Goal: Check status

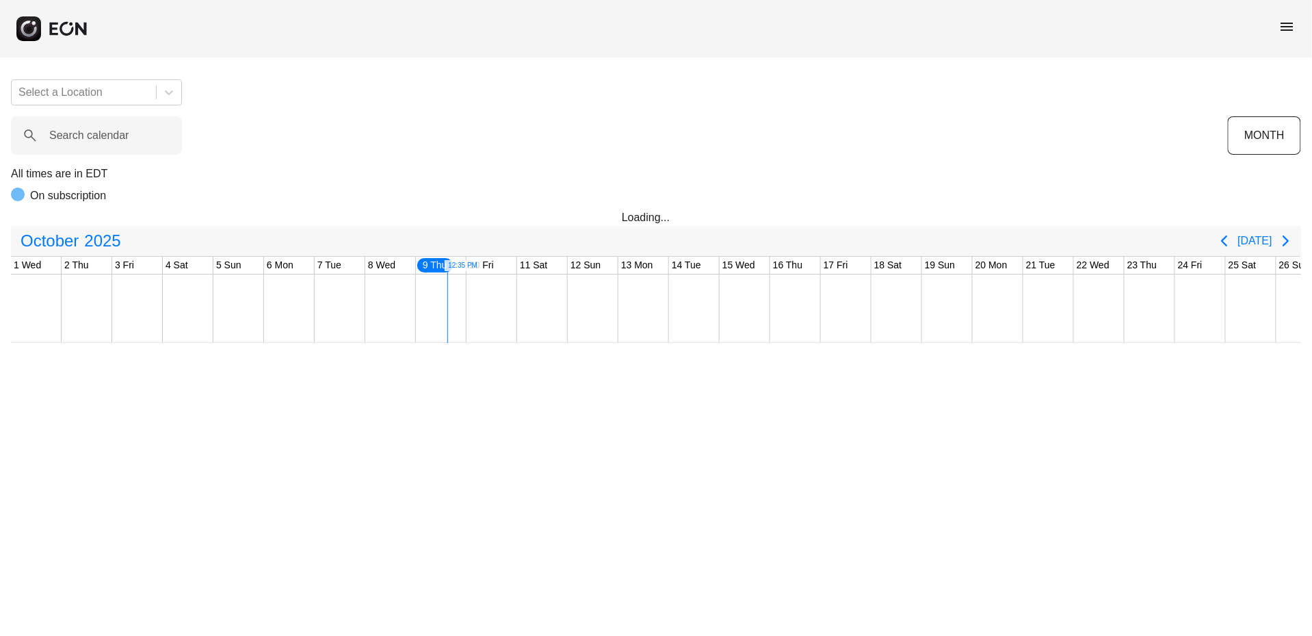
scroll to position [0, 299]
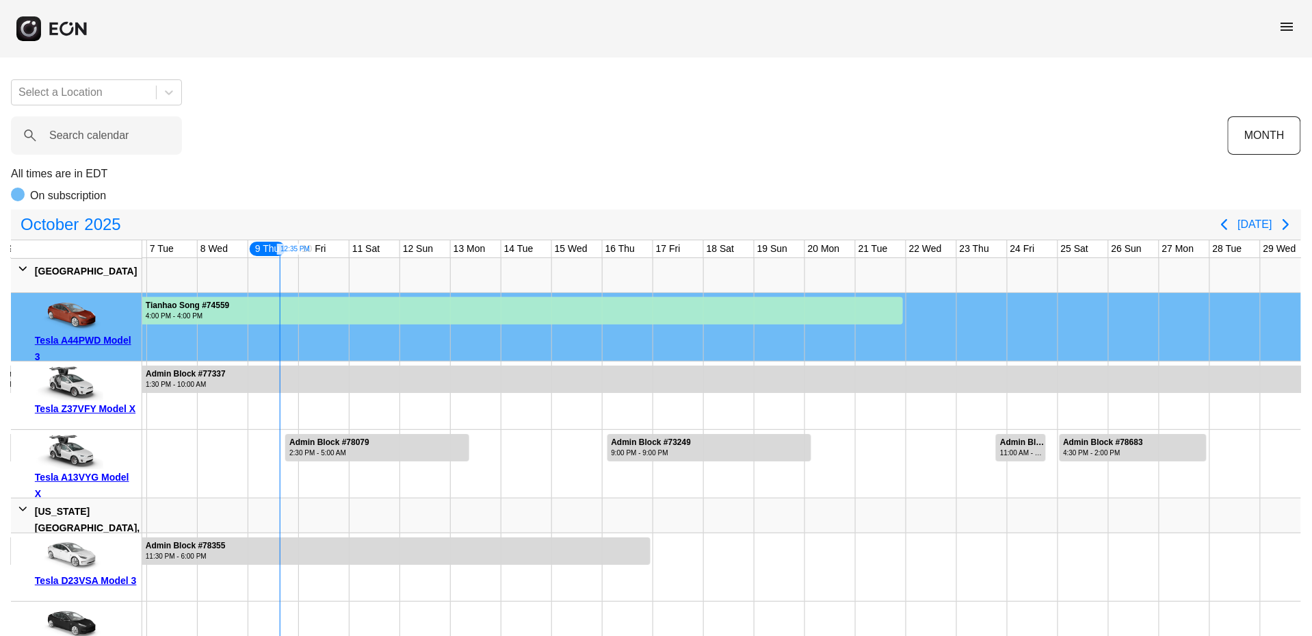
click at [1287, 34] on span "menu" at bounding box center [1288, 26] width 16 height 16
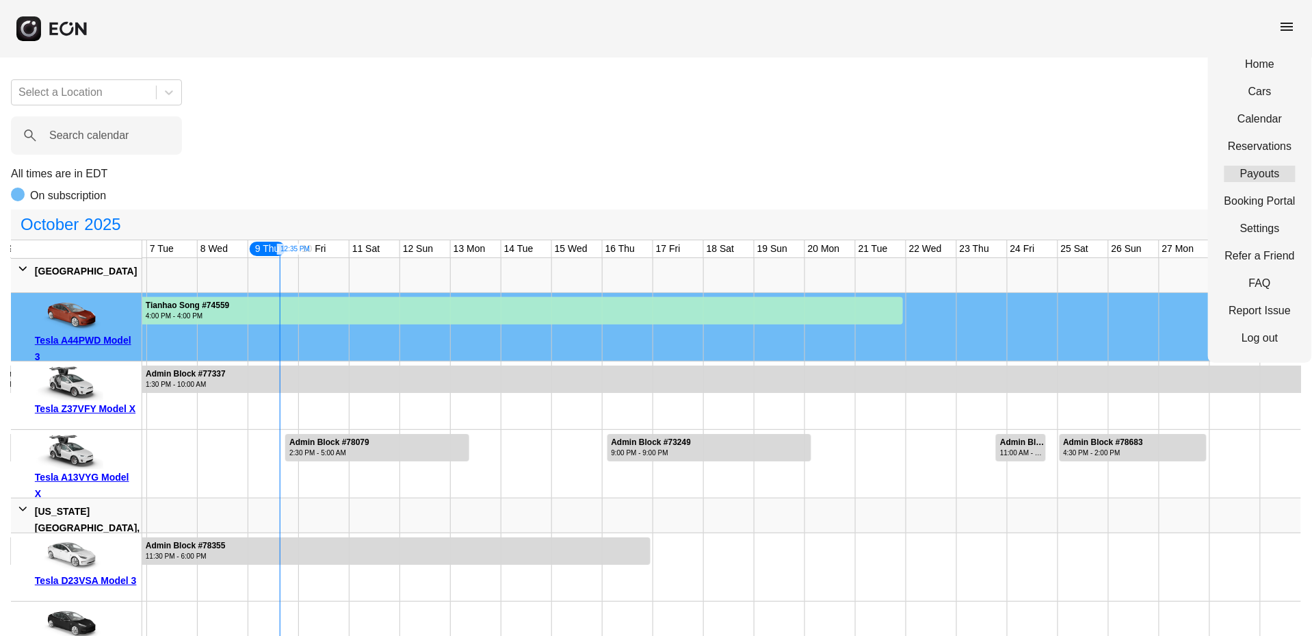
click at [1266, 168] on link "Payouts" at bounding box center [1260, 174] width 71 height 16
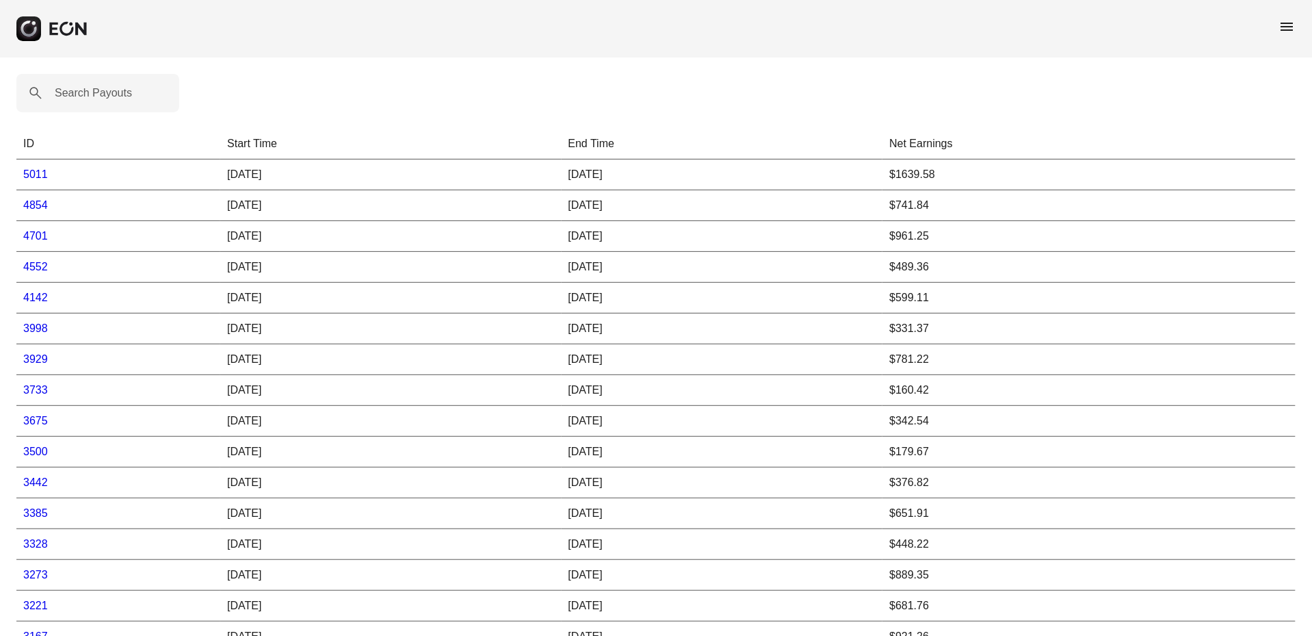
click at [36, 173] on link "5011" at bounding box center [35, 174] width 25 height 12
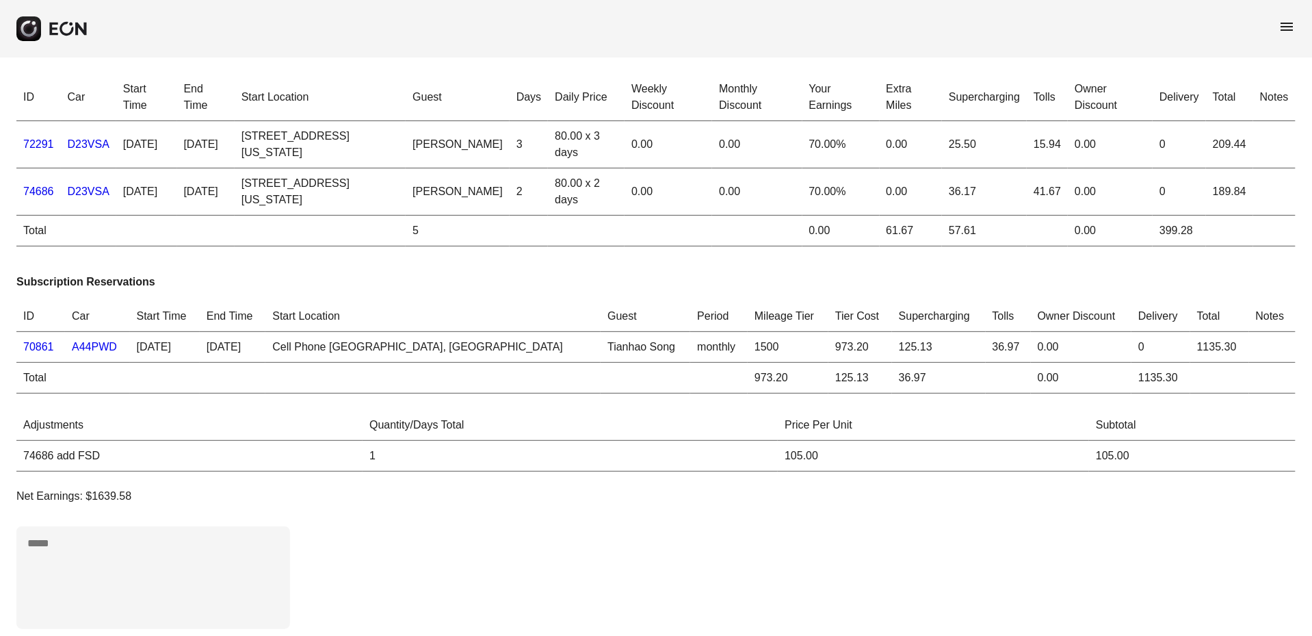
click at [27, 143] on link "72291" at bounding box center [38, 144] width 31 height 12
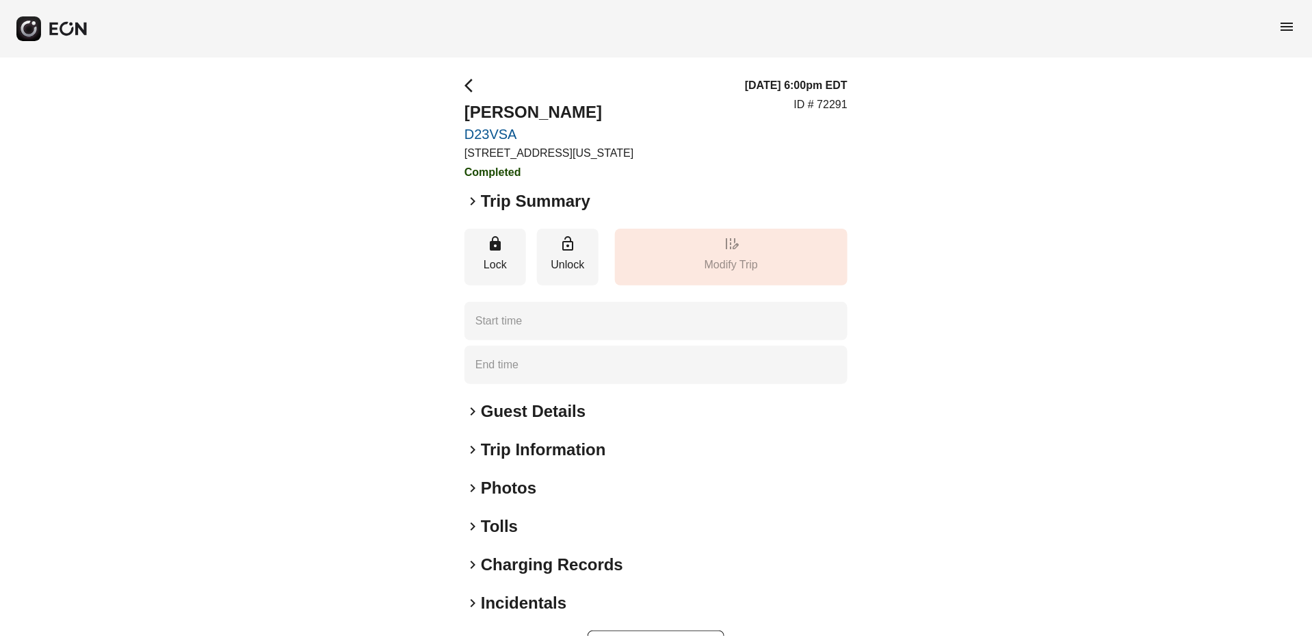
type time "**********"
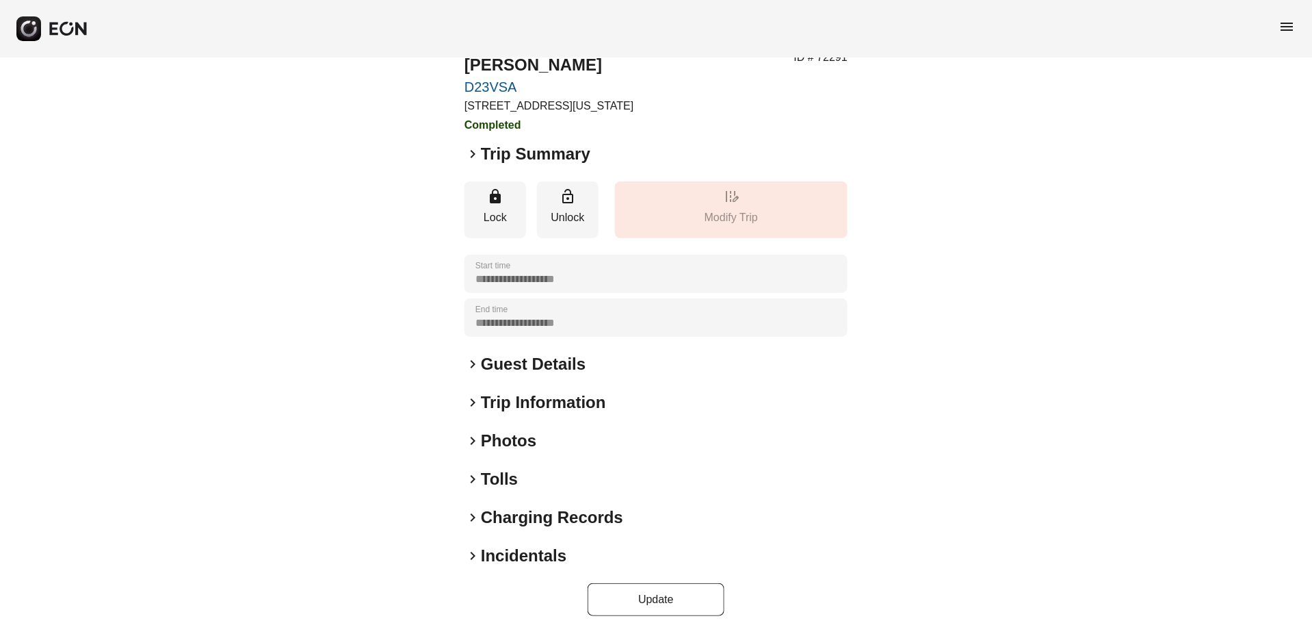
scroll to position [47, 0]
click at [471, 157] on span "keyboard_arrow_right" at bounding box center [473, 154] width 16 height 16
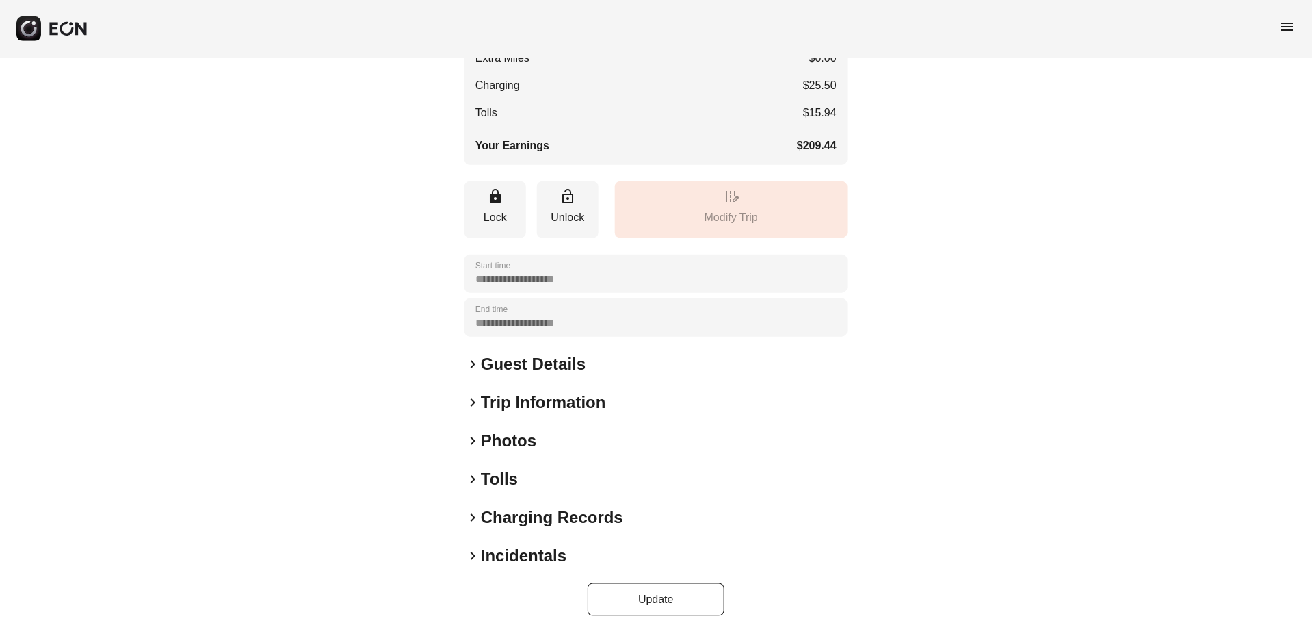
scroll to position [346, 0]
click at [472, 559] on span "keyboard_arrow_right" at bounding box center [473, 556] width 16 height 16
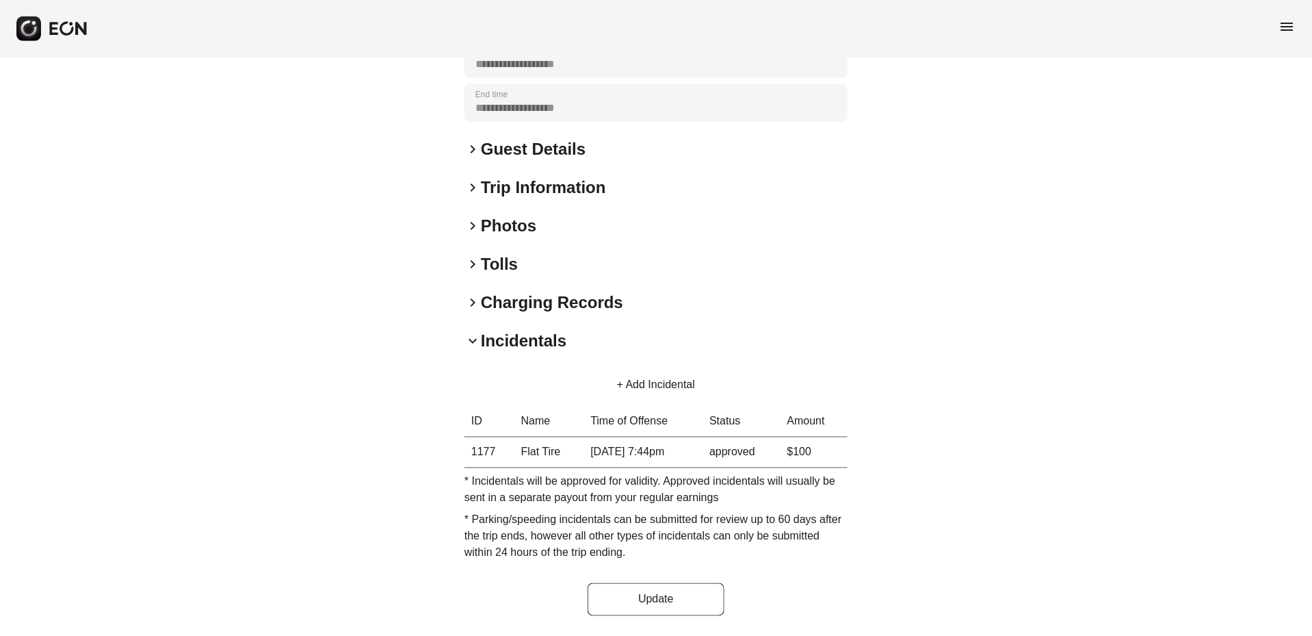
scroll to position [562, 0]
